Goal: Task Accomplishment & Management: Use online tool/utility

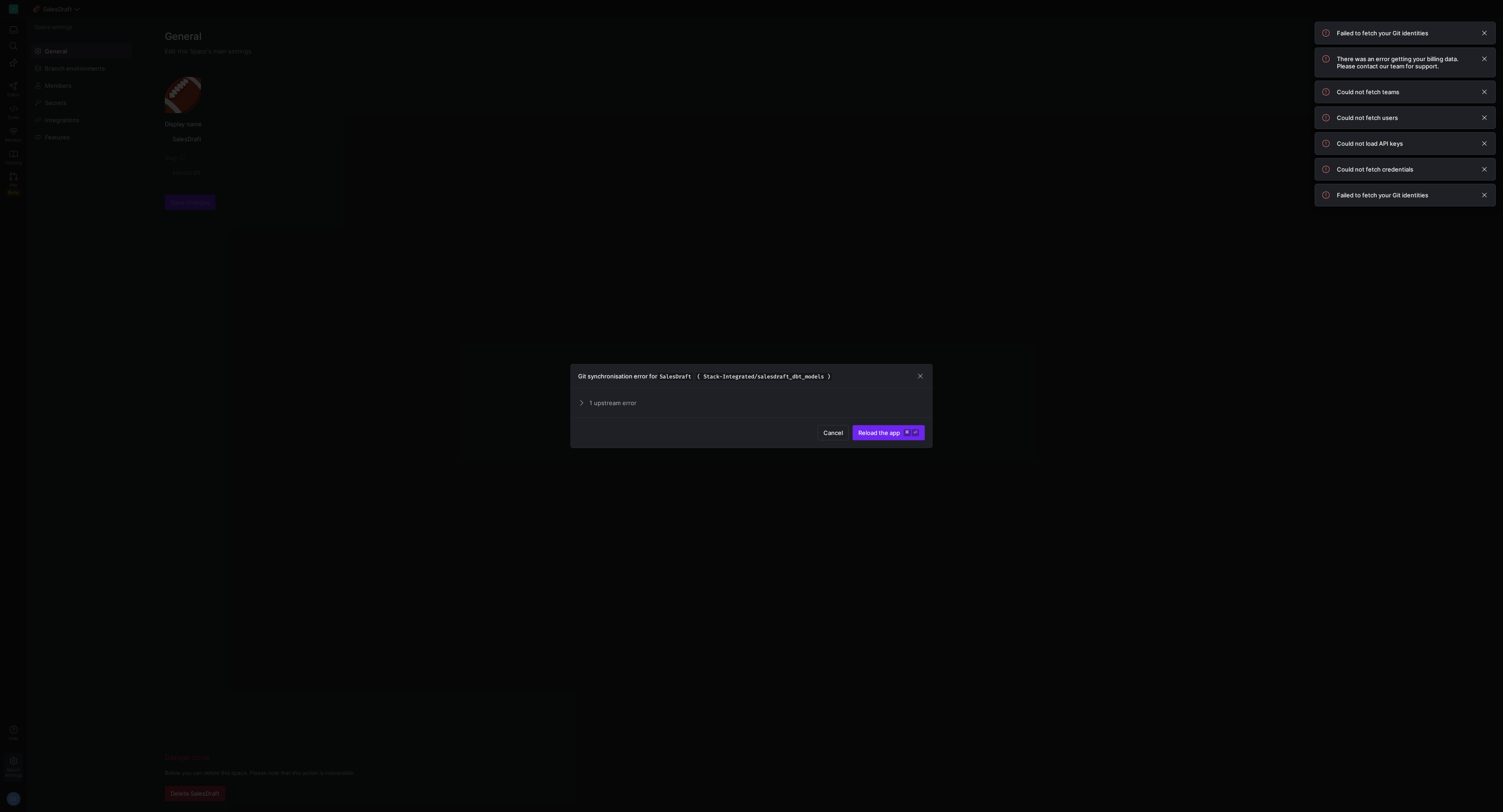
click at [583, 373] on span "Reload the app" at bounding box center [879, 433] width 42 height 8
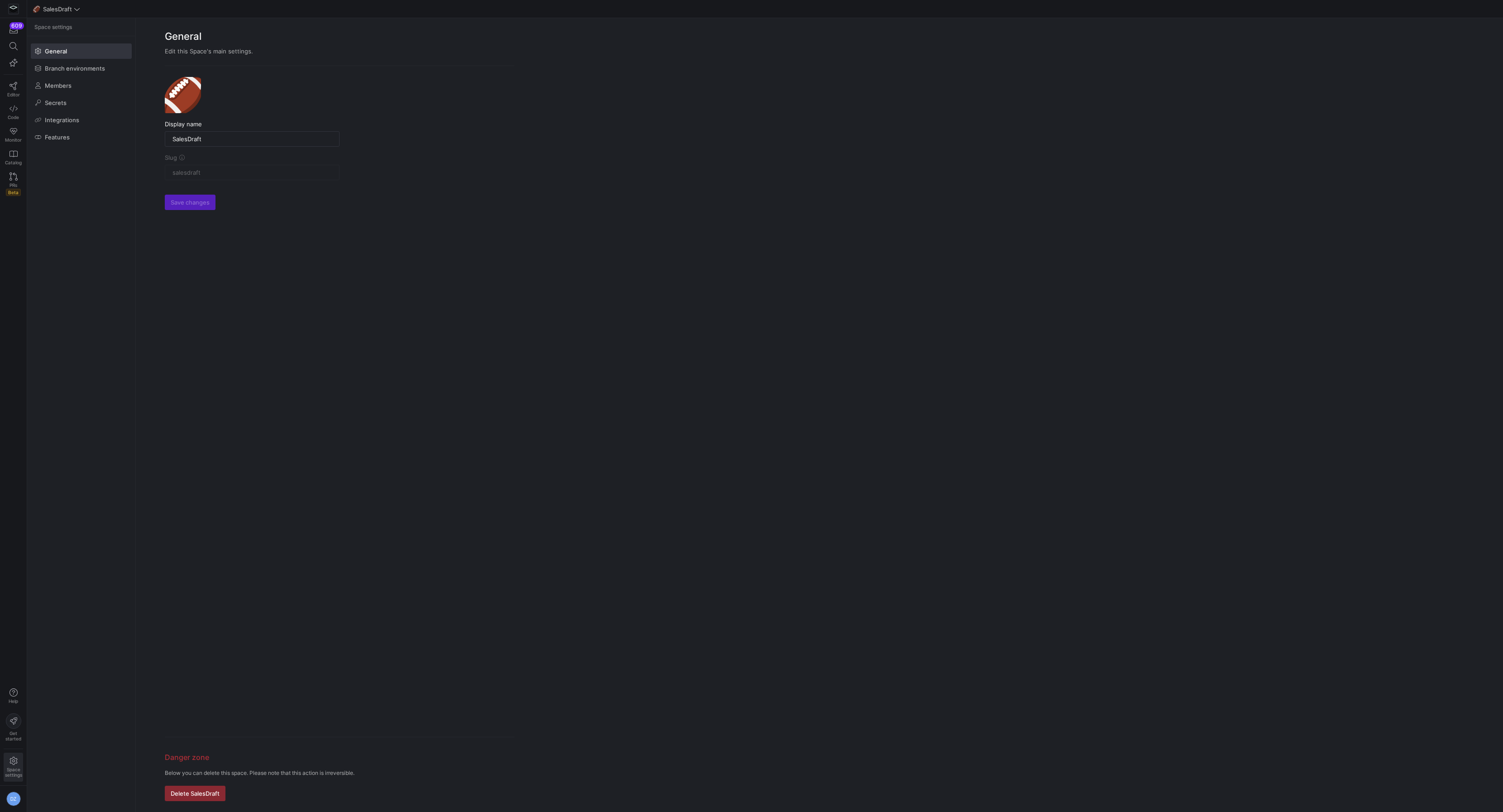
click at [69, 198] on y42-org-space-settings-sidebar "Space settings General Branch environments Members Secrets Integrations Features" at bounding box center [81, 415] width 108 height 794
click at [17, 109] on icon at bounding box center [14, 109] width 8 height 8
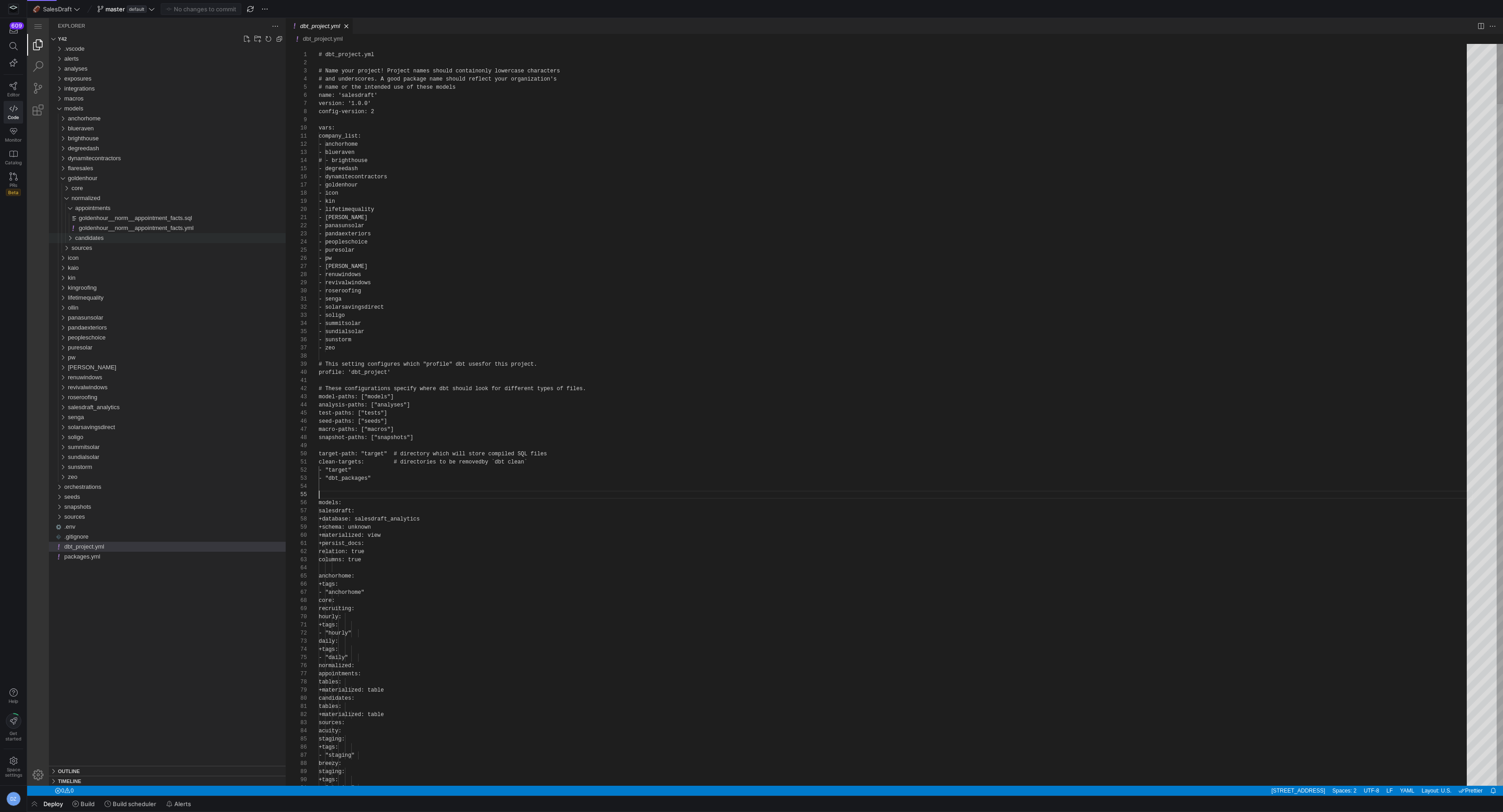
scroll to position [32, 0]
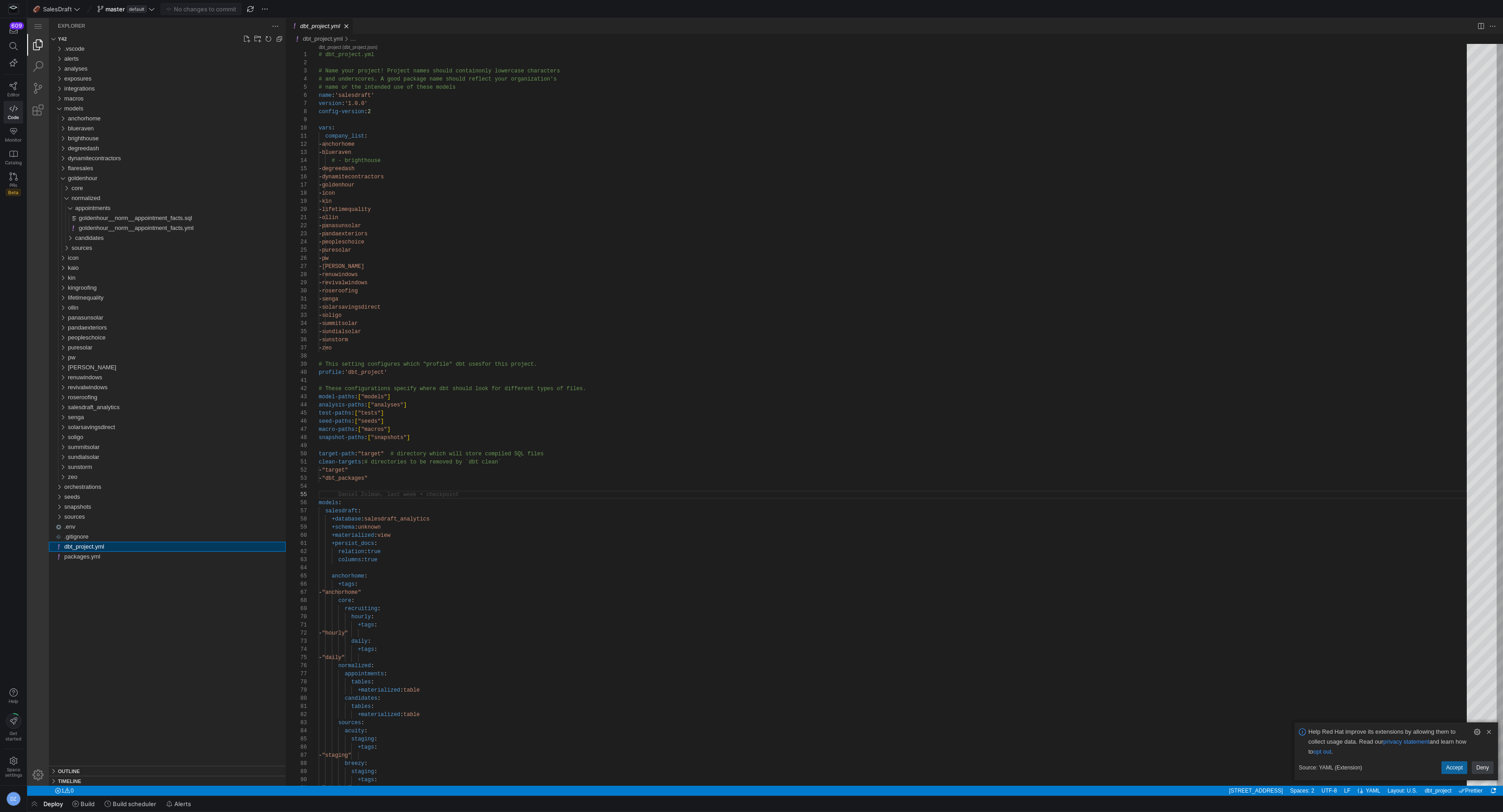
click at [115, 690] on div ".vscode alerts analyses exposures integrations macros models anchorhome bluerav…" at bounding box center [168, 404] width 237 height 722
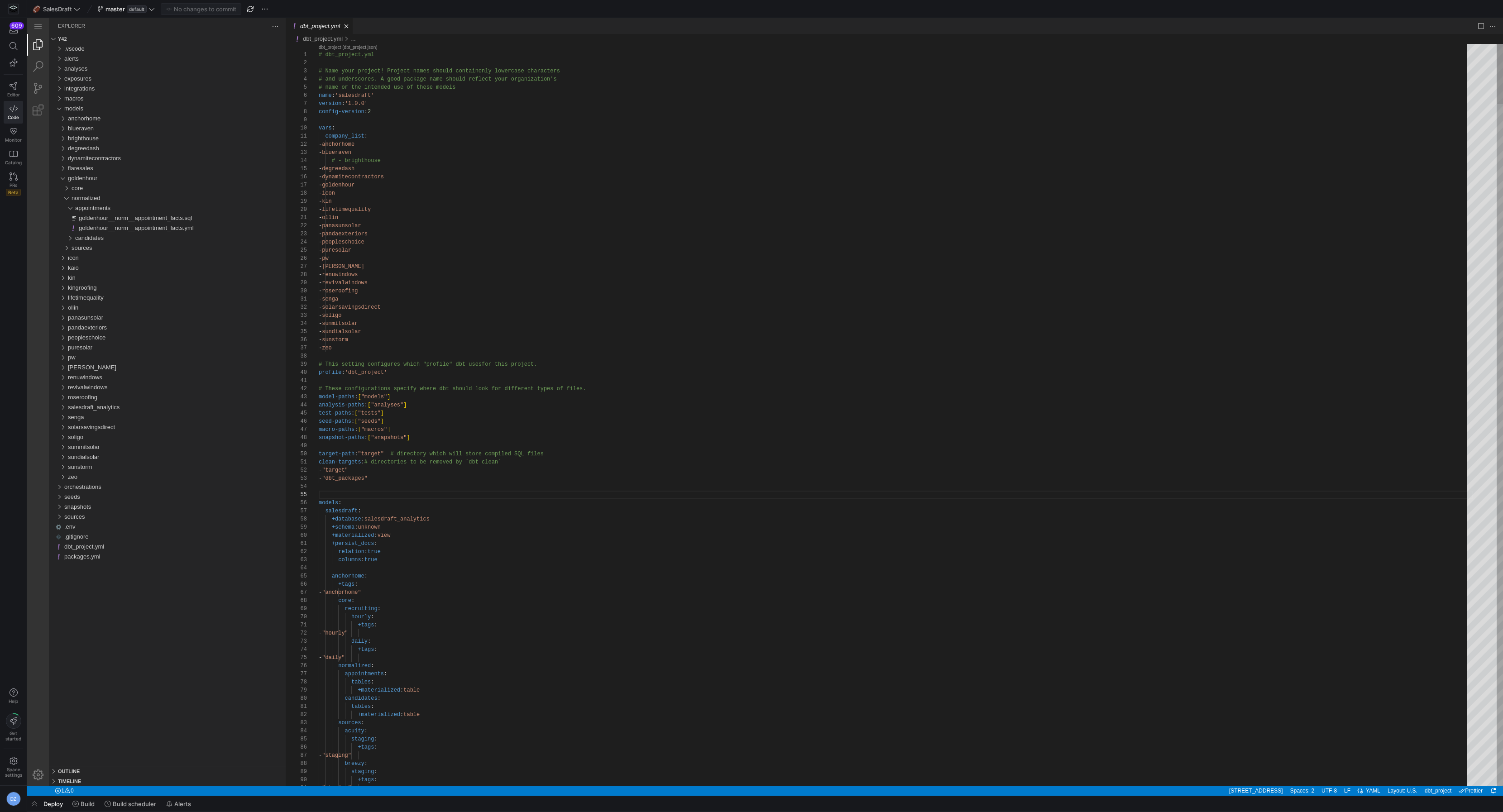
type textarea "clean-targets: # directories to be removed by `dbt clean` - "target" - "dbt_pac…"
